Goal: Transaction & Acquisition: Subscribe to service/newsletter

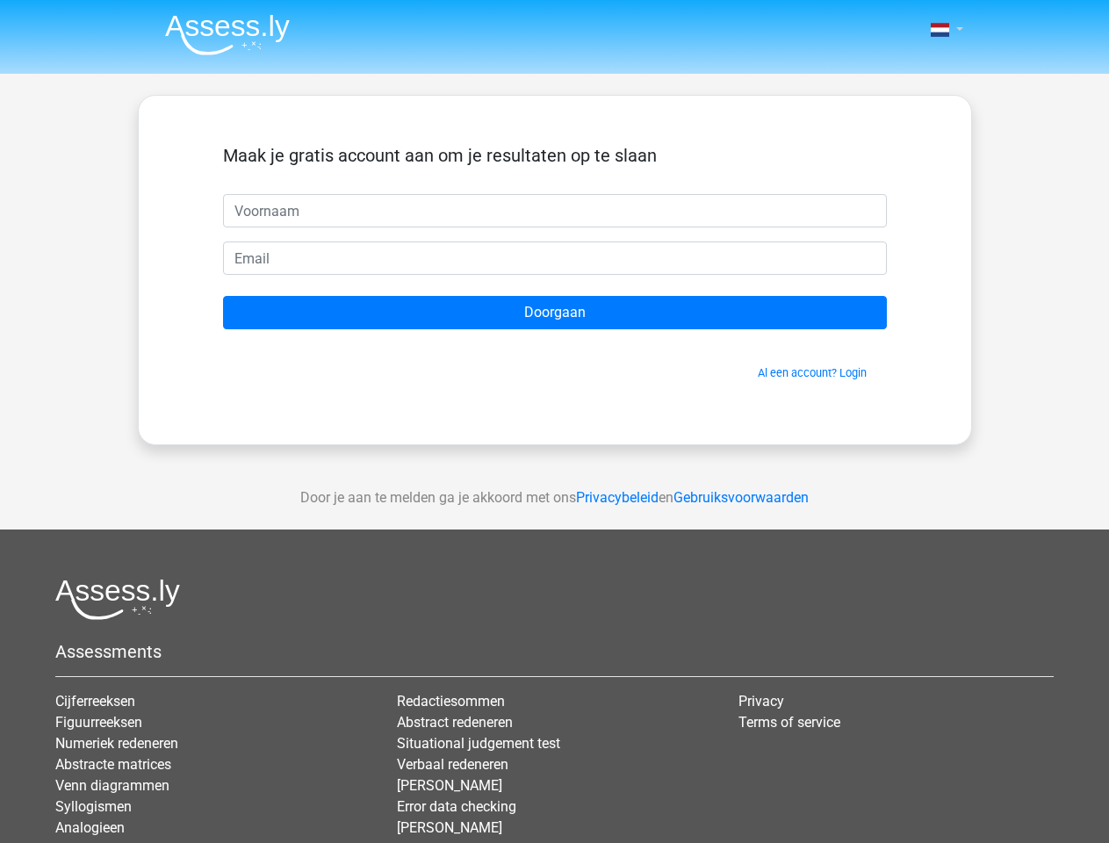
click at [942, 30] on span at bounding box center [940, 30] width 18 height 14
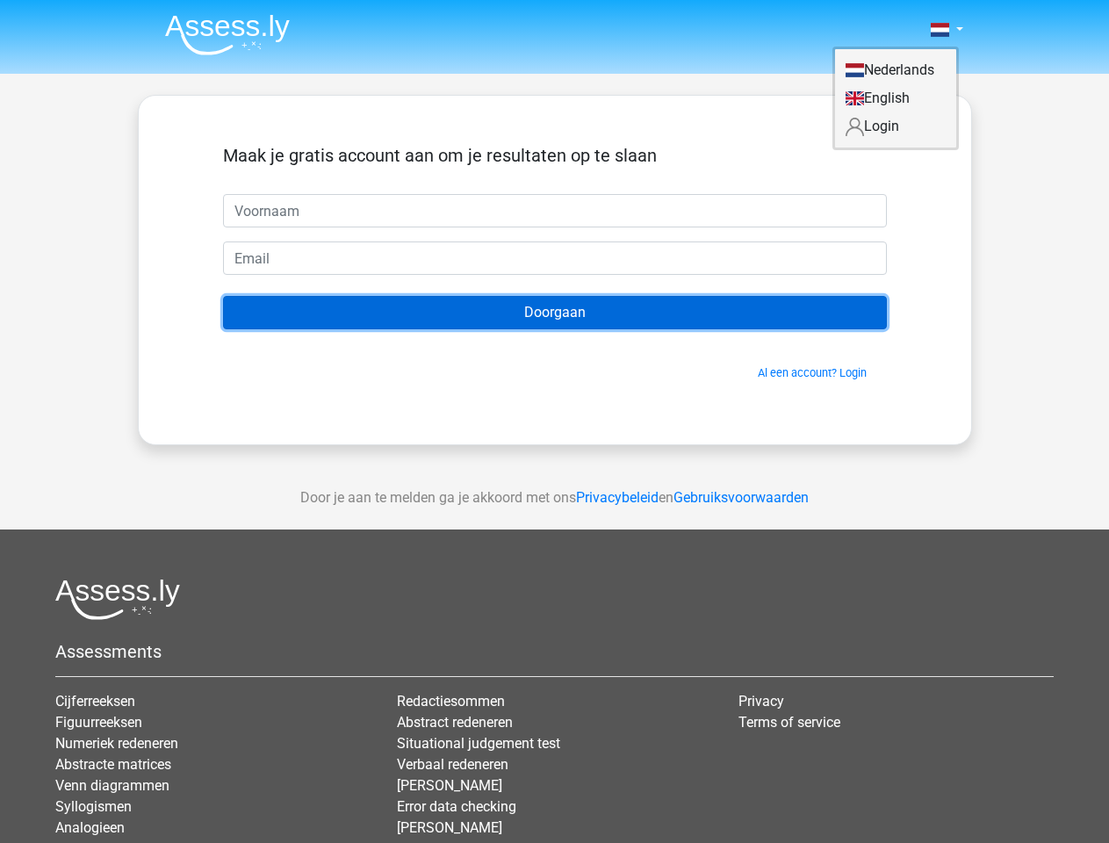
click at [555, 313] on input "Doorgaan" at bounding box center [555, 312] width 664 height 33
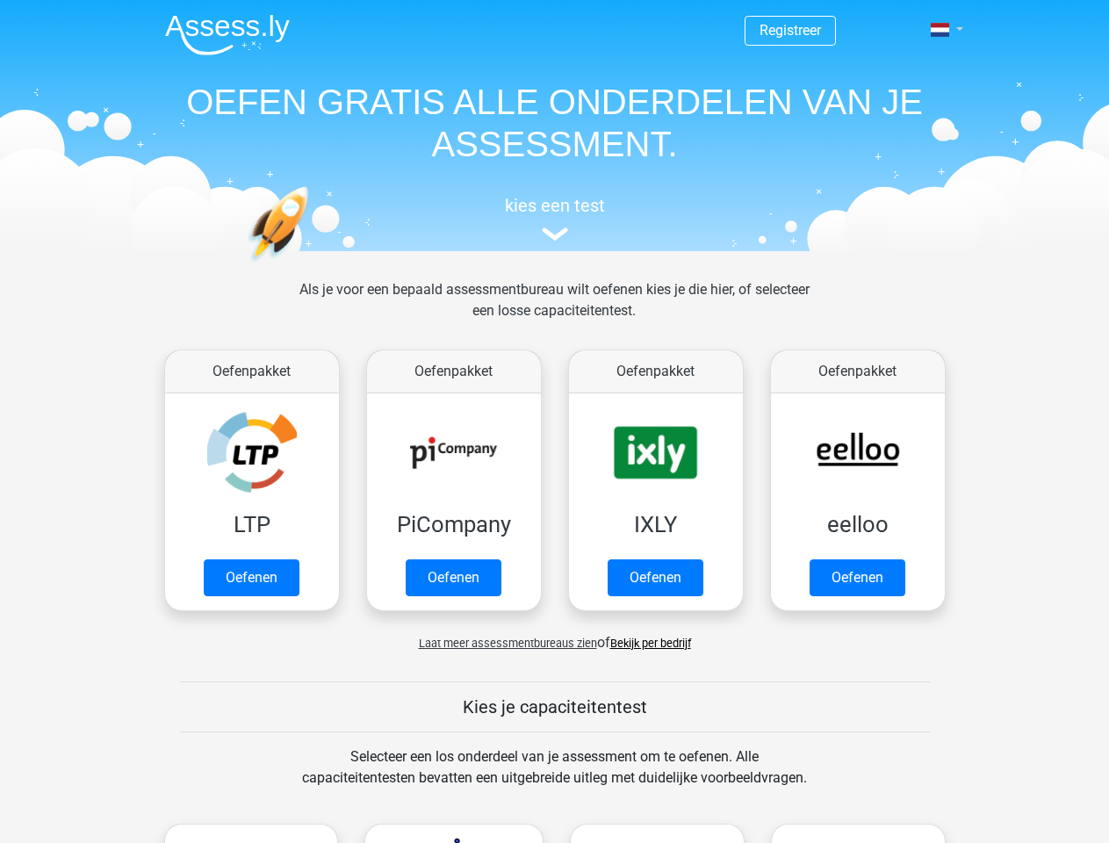
click at [942, 30] on span at bounding box center [940, 30] width 18 height 14
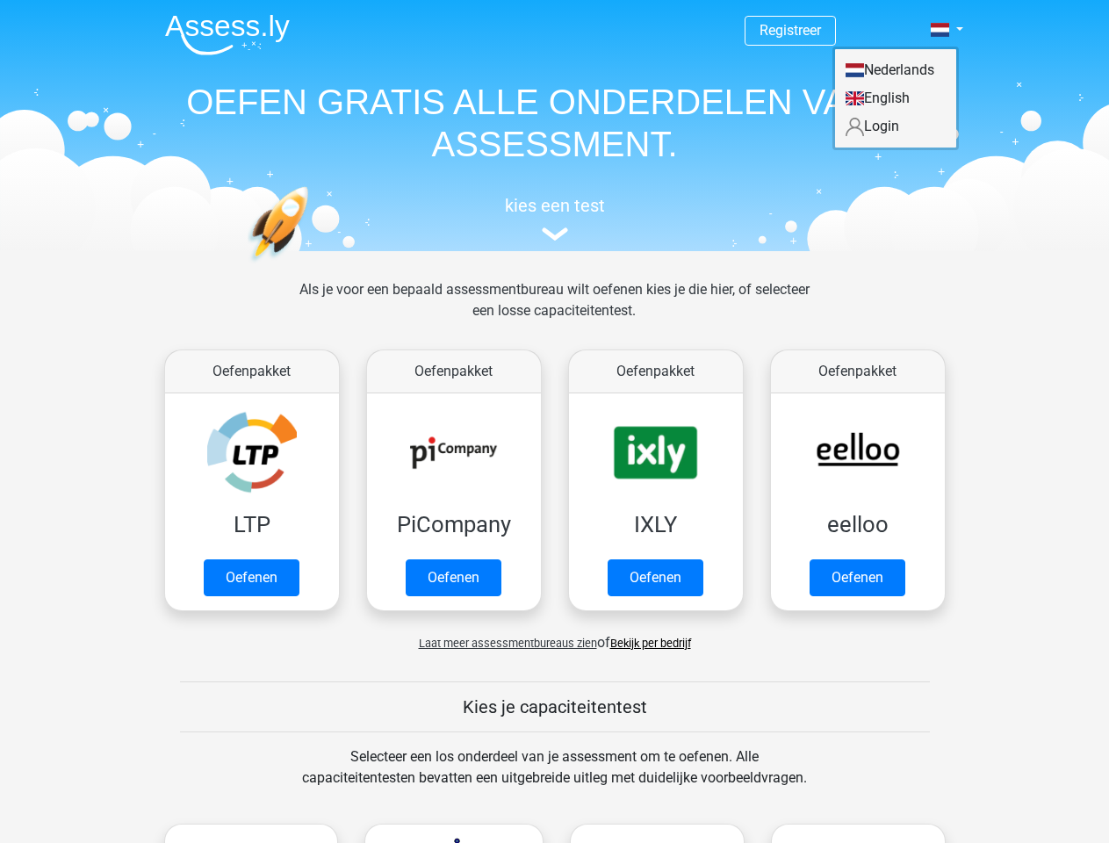
click at [503, 643] on span "Laat meer assessmentbureaus zien" at bounding box center [508, 643] width 178 height 13
